Goal: Task Accomplishment & Management: Use online tool/utility

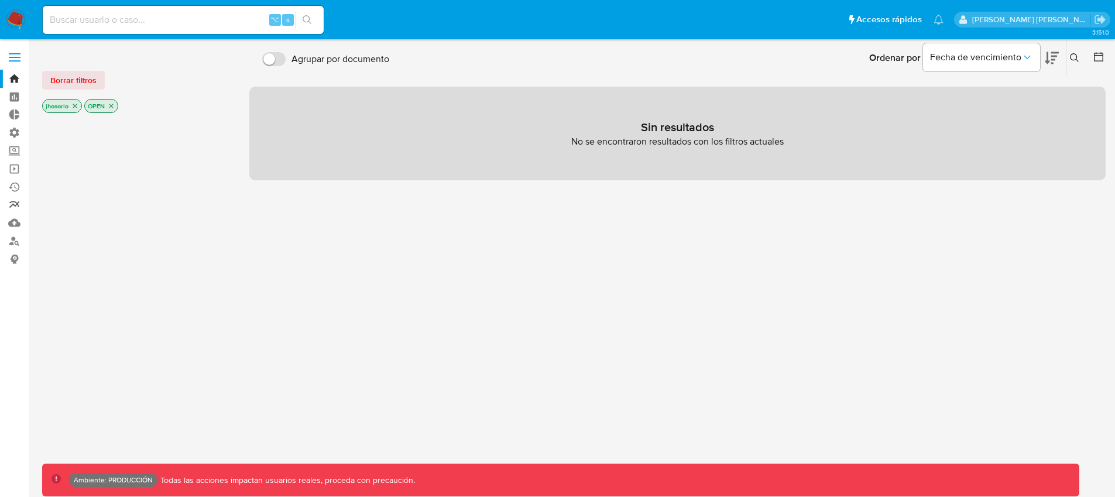
click at [15, 207] on link "Reportes" at bounding box center [69, 205] width 139 height 18
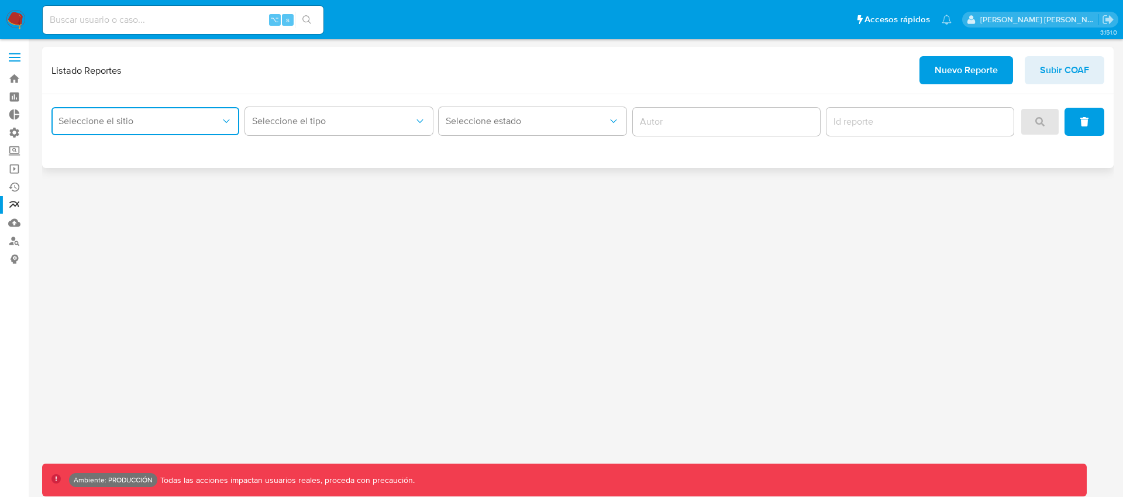
click at [187, 128] on button "Seleccione el sitio" at bounding box center [145, 121] width 188 height 28
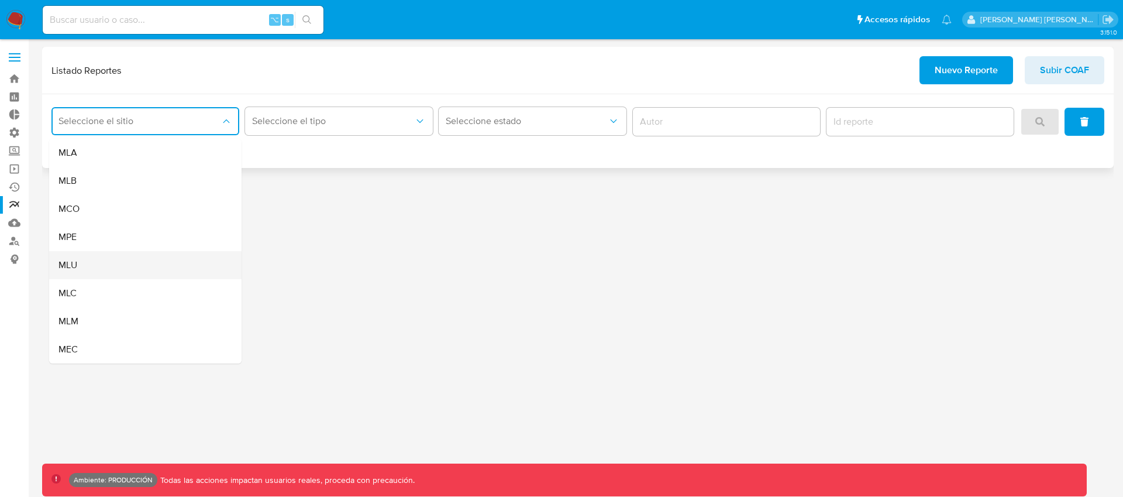
click at [83, 265] on div "MLU" at bounding box center [142, 265] width 167 height 28
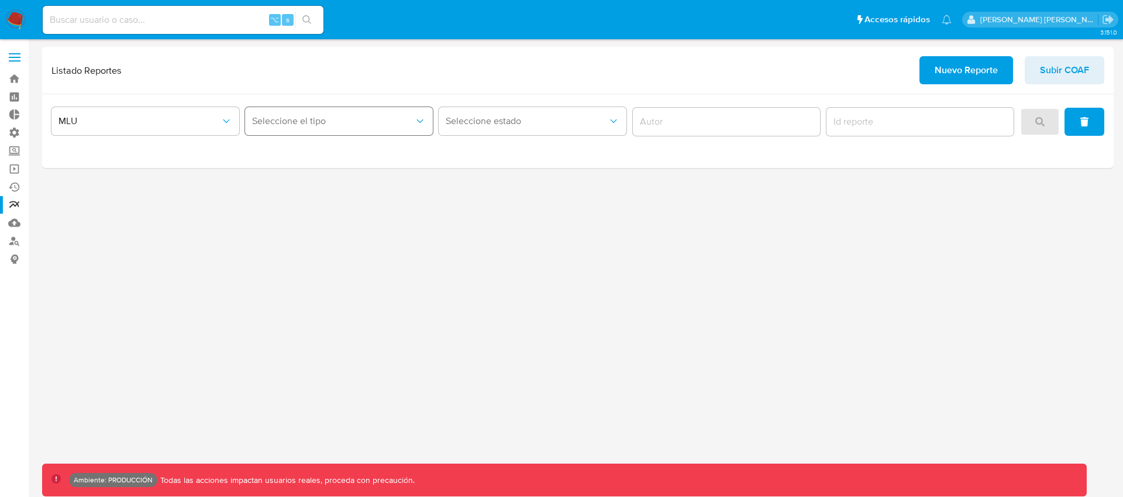
drag, startPoint x: 324, startPoint y: 100, endPoint x: 338, endPoint y: 131, distance: 34.3
click at [324, 100] on div "MLU Seleccione el tipo Seleccione estado" at bounding box center [578, 131] width 1072 height 74
drag, startPoint x: 339, startPoint y: 135, endPoint x: 334, endPoint y: 119, distance: 16.3
click at [339, 134] on button "Seleccione el tipo" at bounding box center [339, 121] width 188 height 28
click at [334, 119] on span "Seleccione el tipo" at bounding box center [333, 121] width 162 height 12
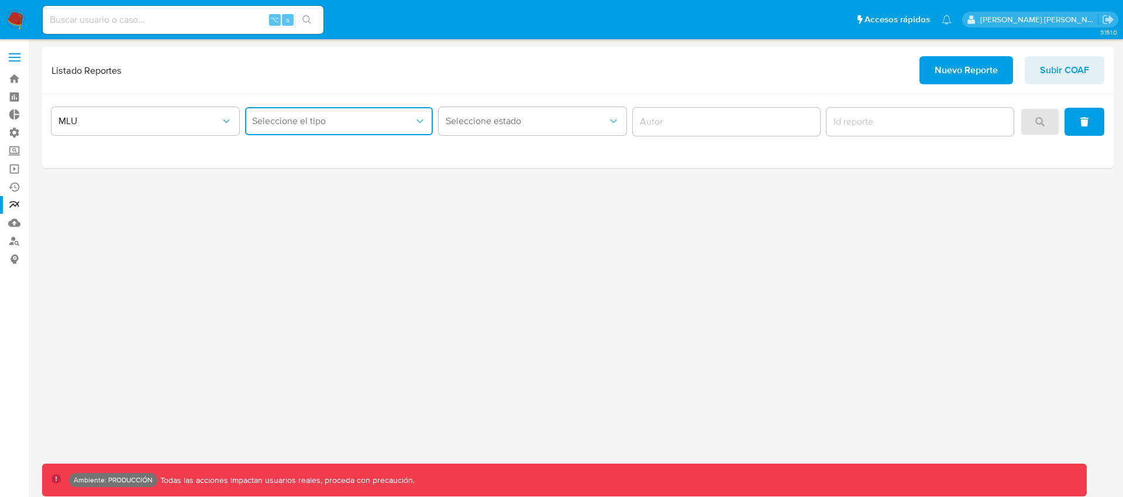
click at [325, 116] on span "Seleccione el tipo" at bounding box center [333, 121] width 162 height 12
click at [318, 177] on div "LEGAJO UNICO" at bounding box center [335, 181] width 167 height 28
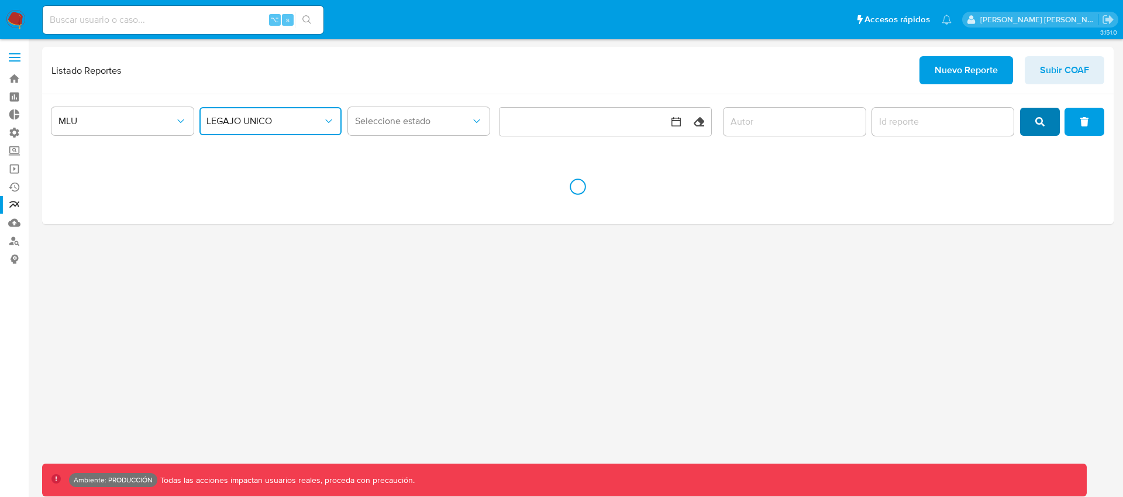
click at [1040, 111] on span "search" at bounding box center [1040, 122] width 9 height 26
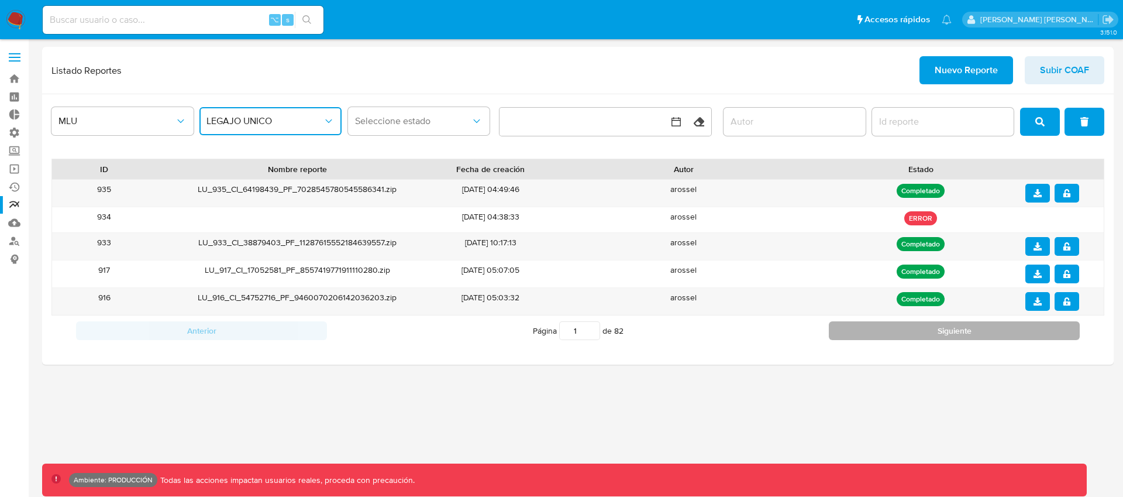
click at [922, 327] on button "Siguiente" at bounding box center [954, 330] width 251 height 19
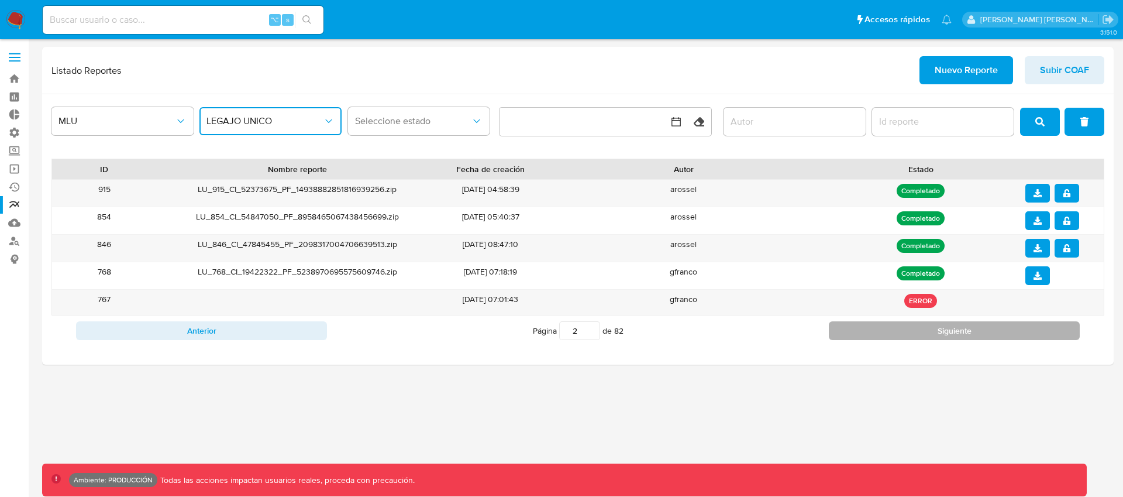
click at [902, 330] on button "Siguiente" at bounding box center [954, 330] width 251 height 19
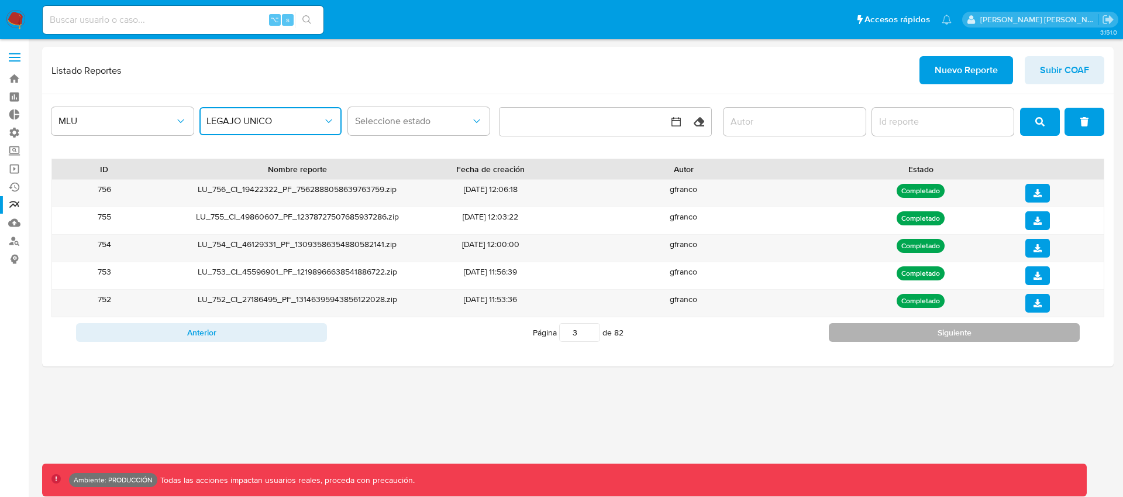
click at [901, 330] on button "Siguiente" at bounding box center [954, 332] width 251 height 19
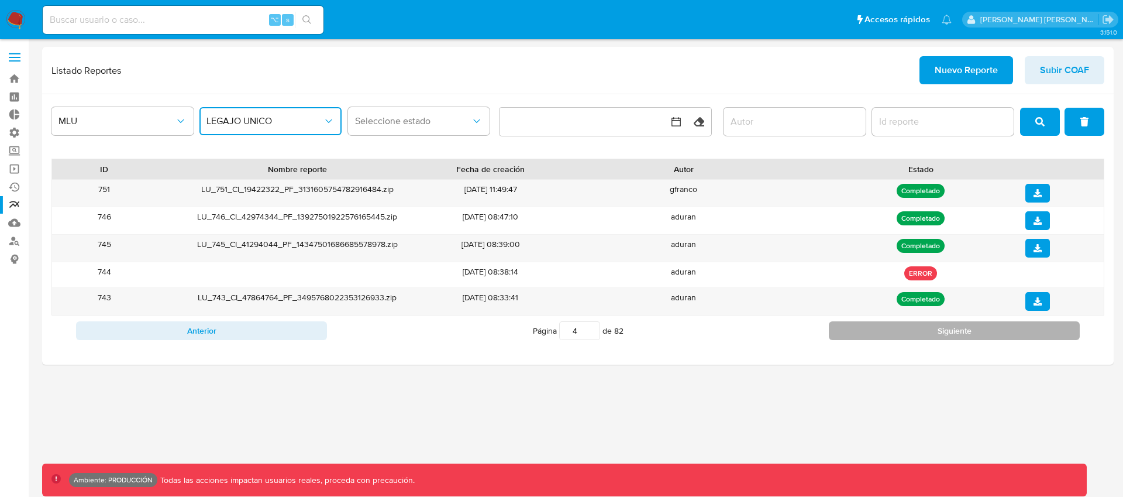
click at [901, 330] on button "Siguiente" at bounding box center [954, 330] width 251 height 19
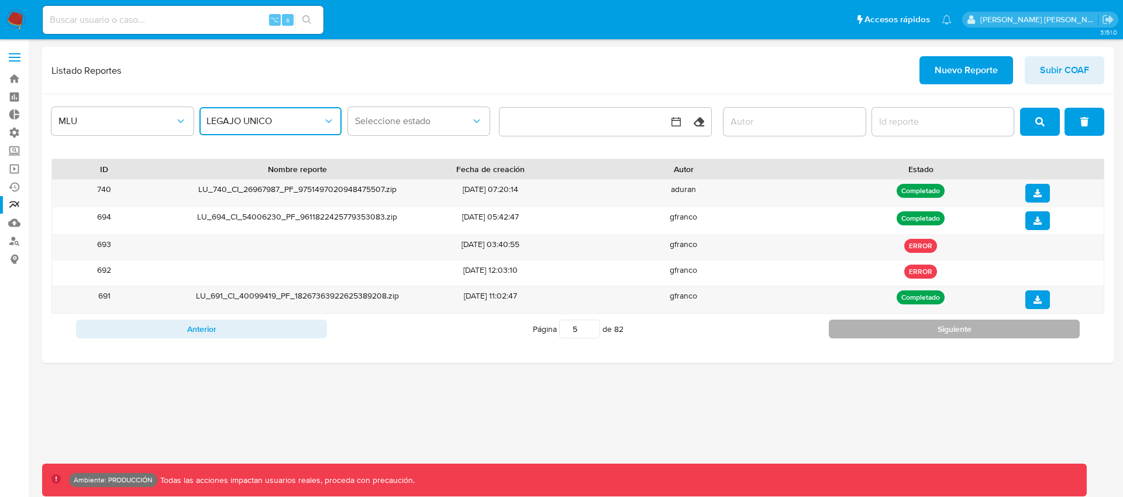
click at [900, 329] on button "Siguiente" at bounding box center [954, 328] width 251 height 19
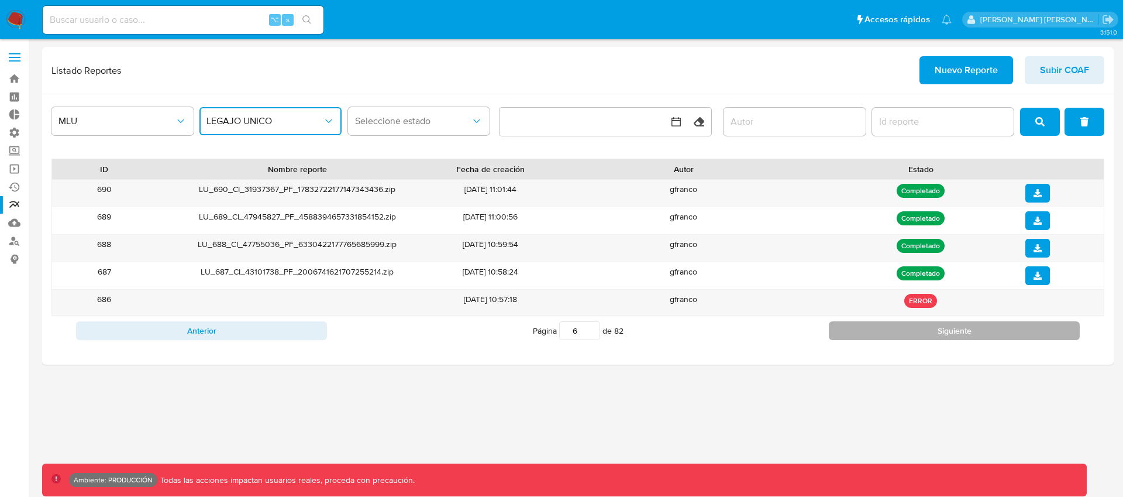
click at [900, 329] on button "Siguiente" at bounding box center [954, 330] width 251 height 19
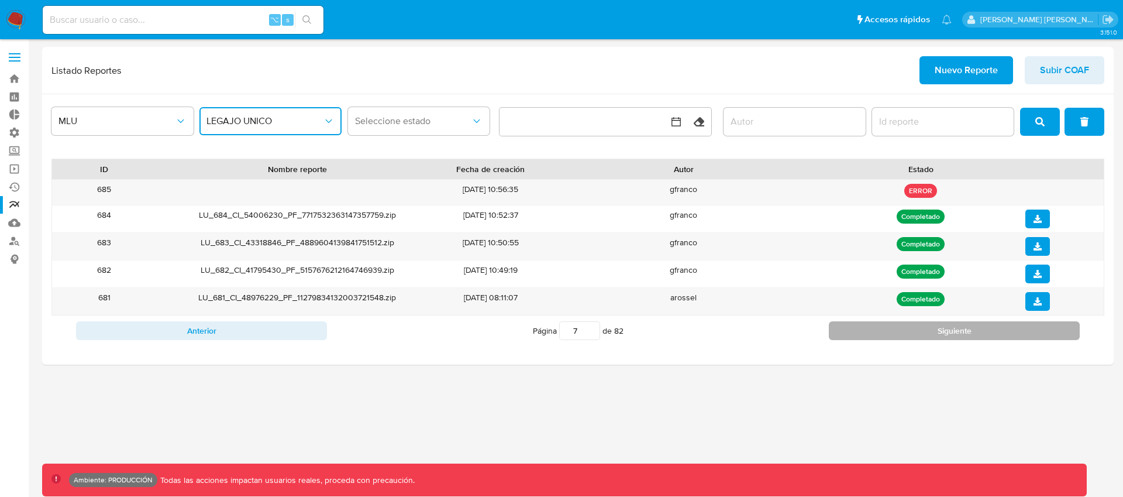
click at [900, 329] on button "Siguiente" at bounding box center [954, 330] width 251 height 19
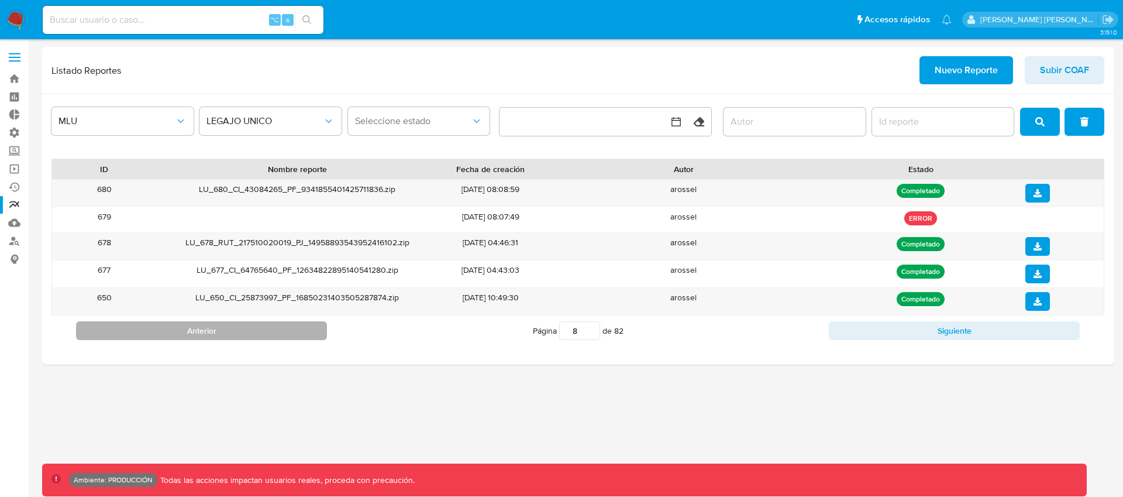
click at [228, 339] on div "Anterior Página 8 de 82 Siguiente" at bounding box center [577, 330] width 1053 height 30
click at [224, 336] on button "Anterior" at bounding box center [201, 330] width 251 height 19
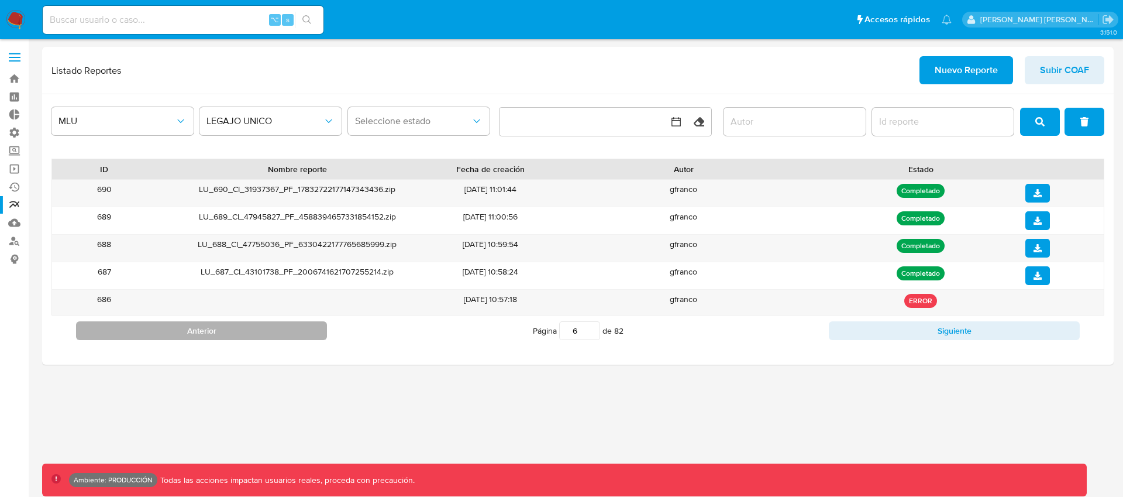
click at [224, 336] on button "Anterior" at bounding box center [201, 330] width 251 height 19
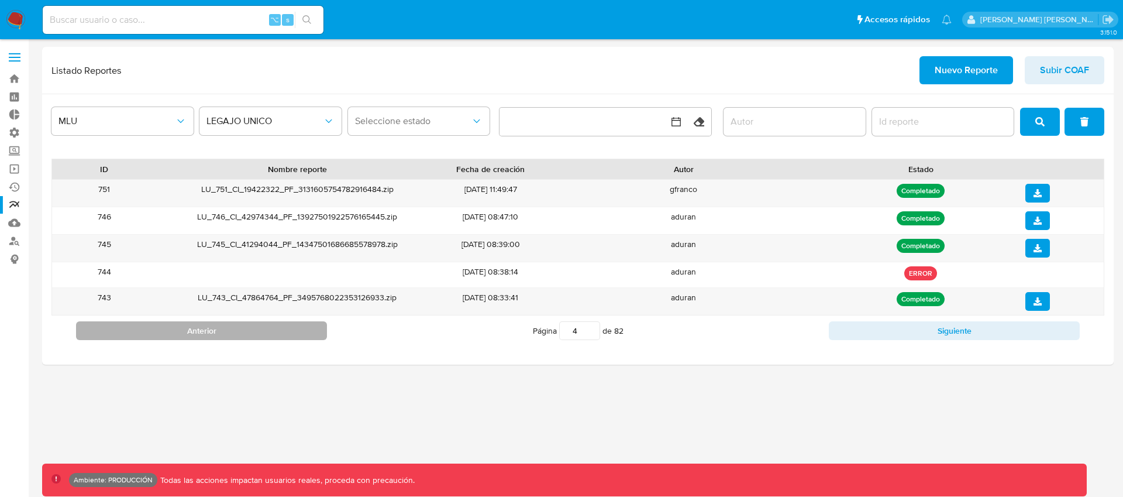
click at [224, 336] on button "Anterior" at bounding box center [201, 330] width 251 height 19
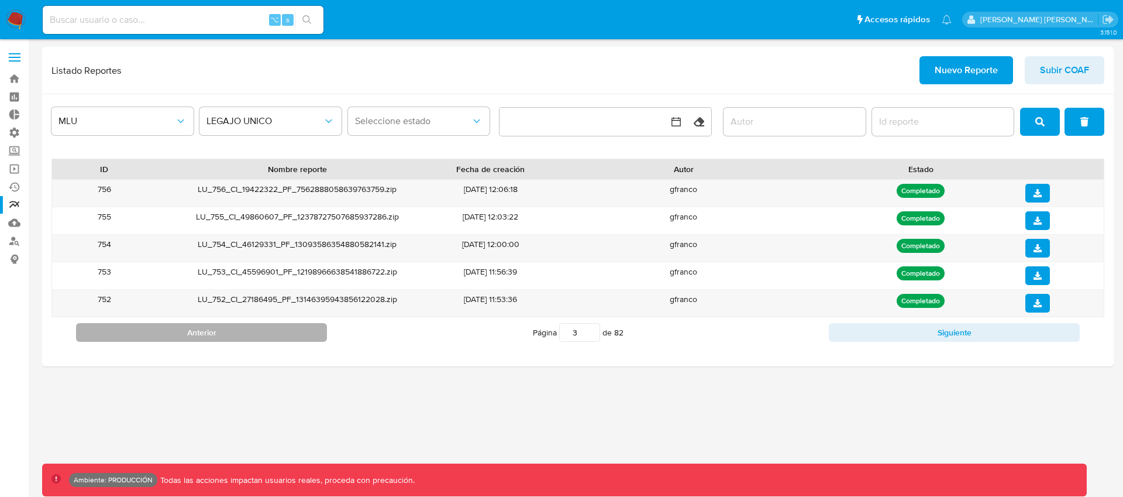
click at [224, 336] on button "Anterior" at bounding box center [201, 332] width 251 height 19
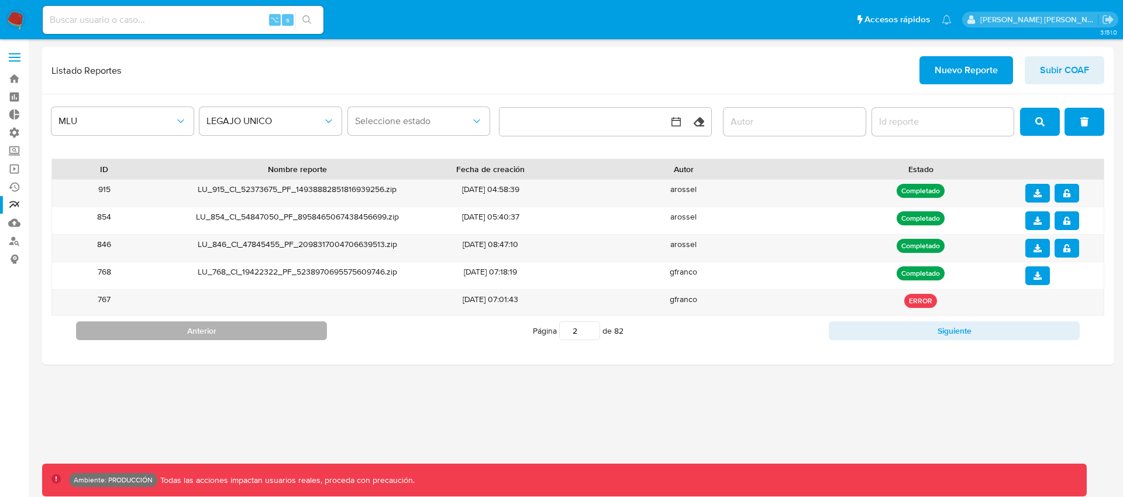
click at [224, 336] on button "Anterior" at bounding box center [201, 330] width 251 height 19
type input "1"
